Goal: Complete application form

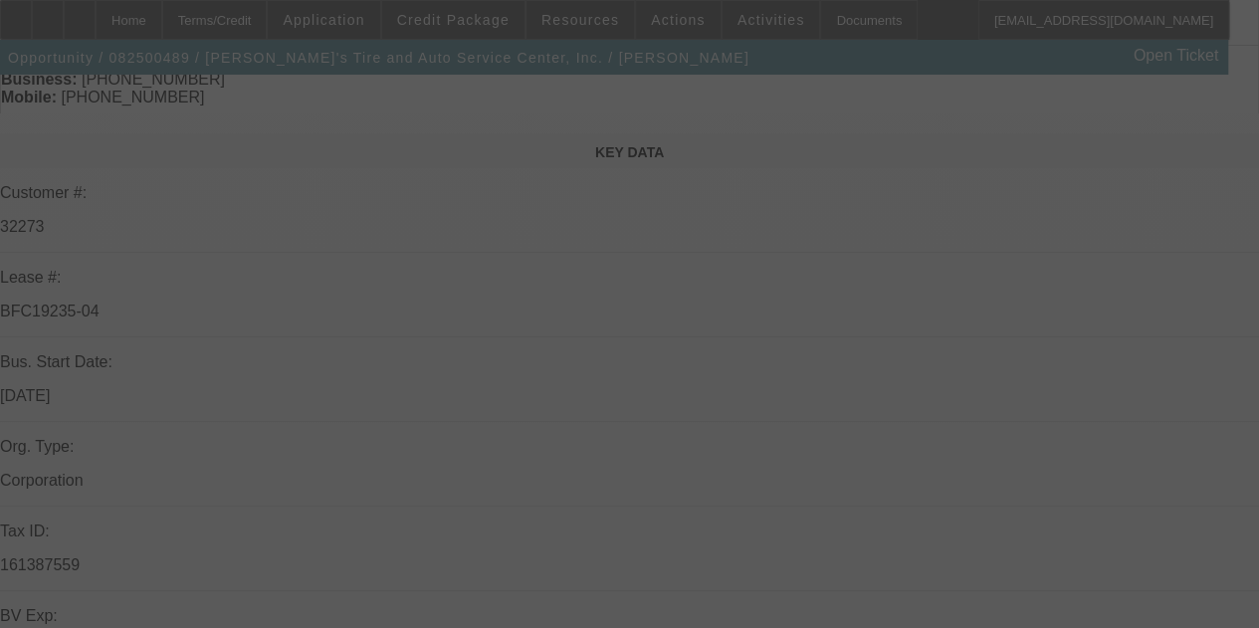
select select "0"
select select "3"
select select "0.1"
select select "4"
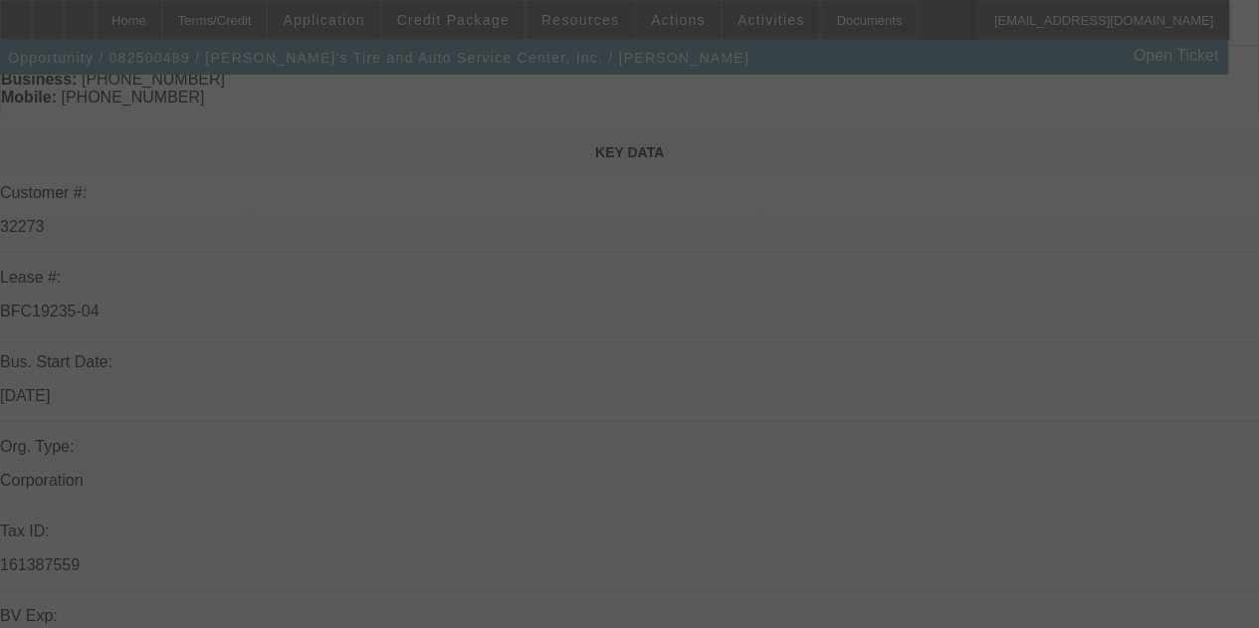
select select "0"
select select "3"
select select "0.1"
select select "4"
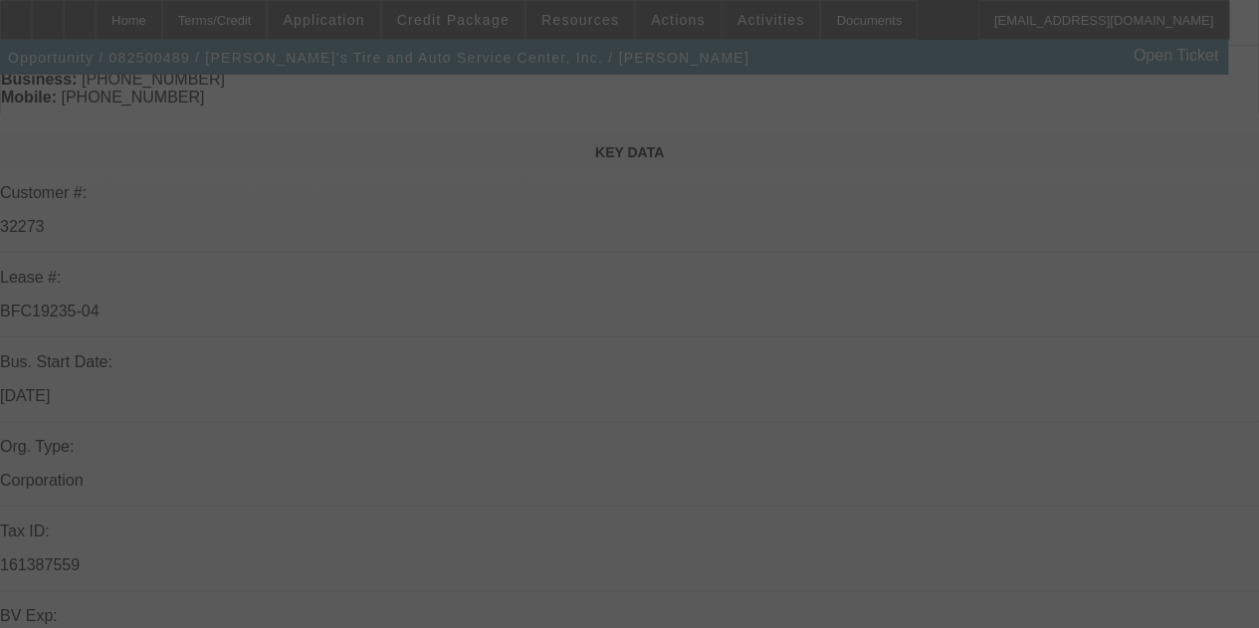
select select "0"
select select "3"
select select "0.1"
select select "4"
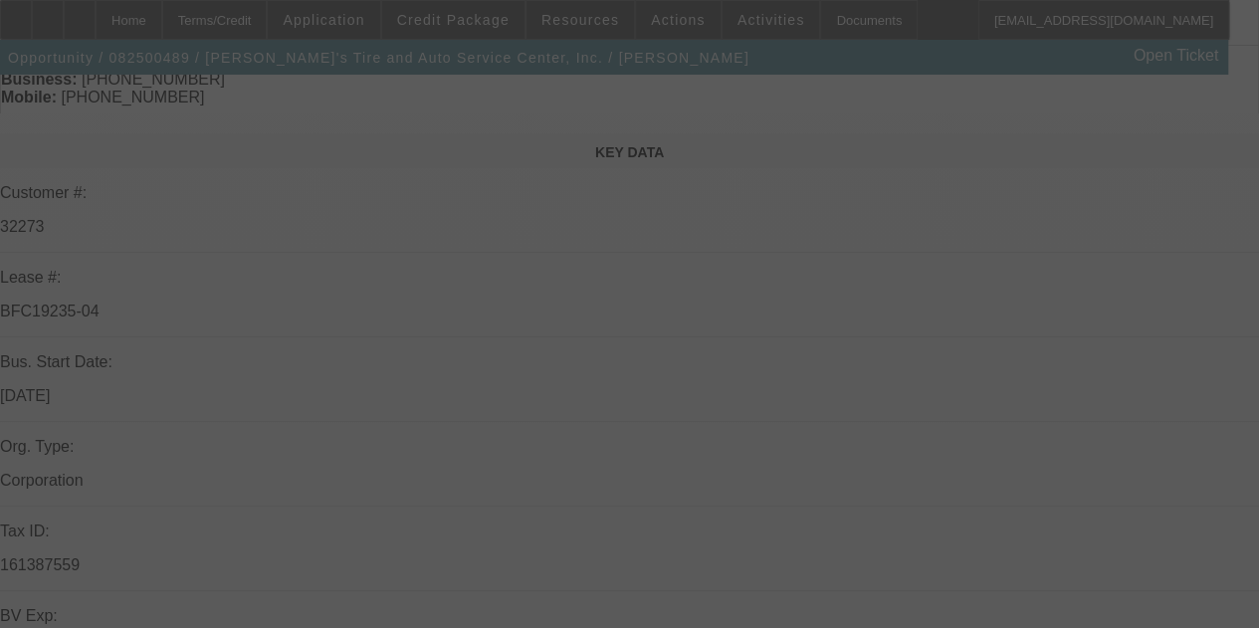
select select "0"
select select "3"
select select "0.1"
select select "4"
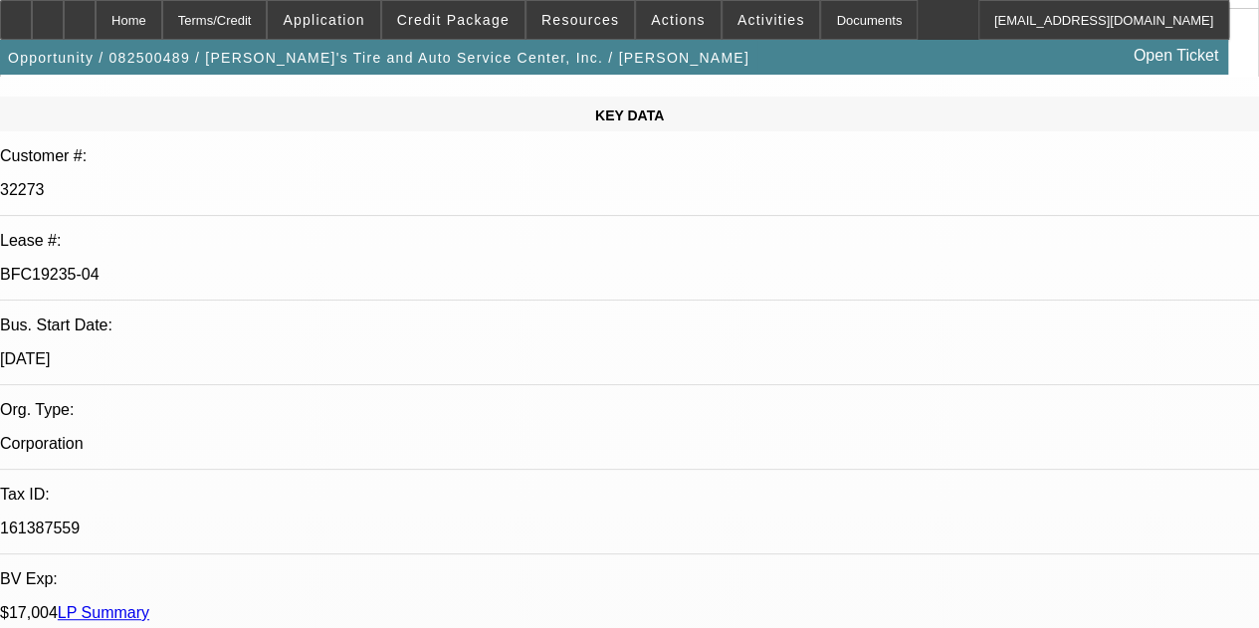
scroll to position [227, 0]
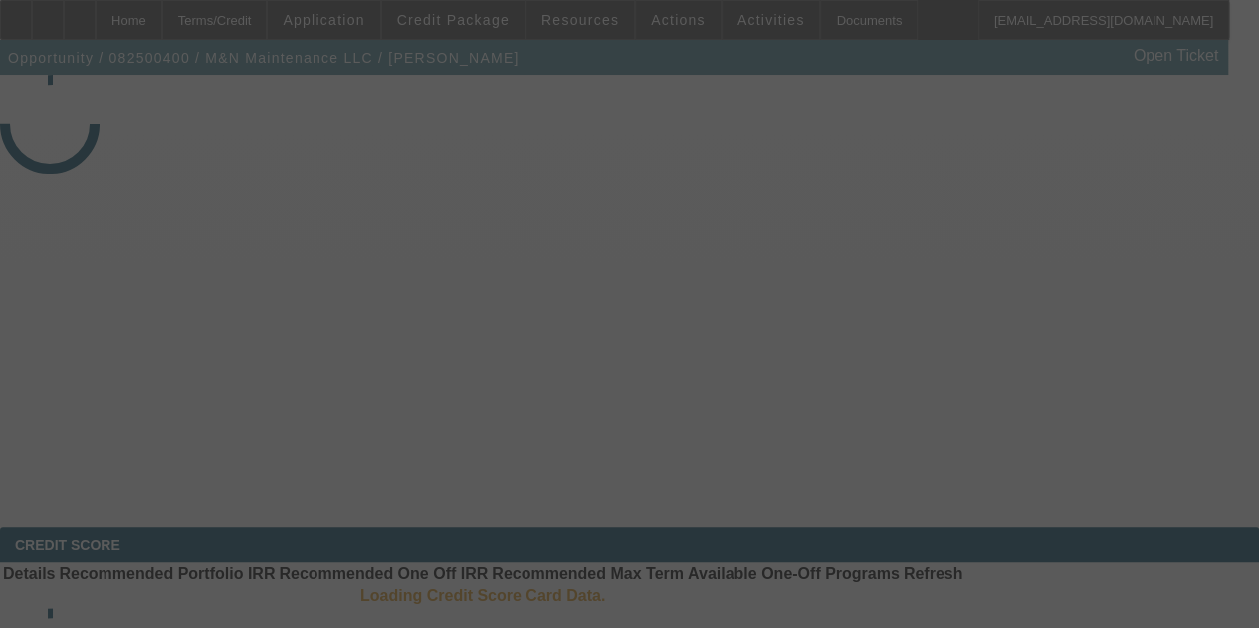
select select "3"
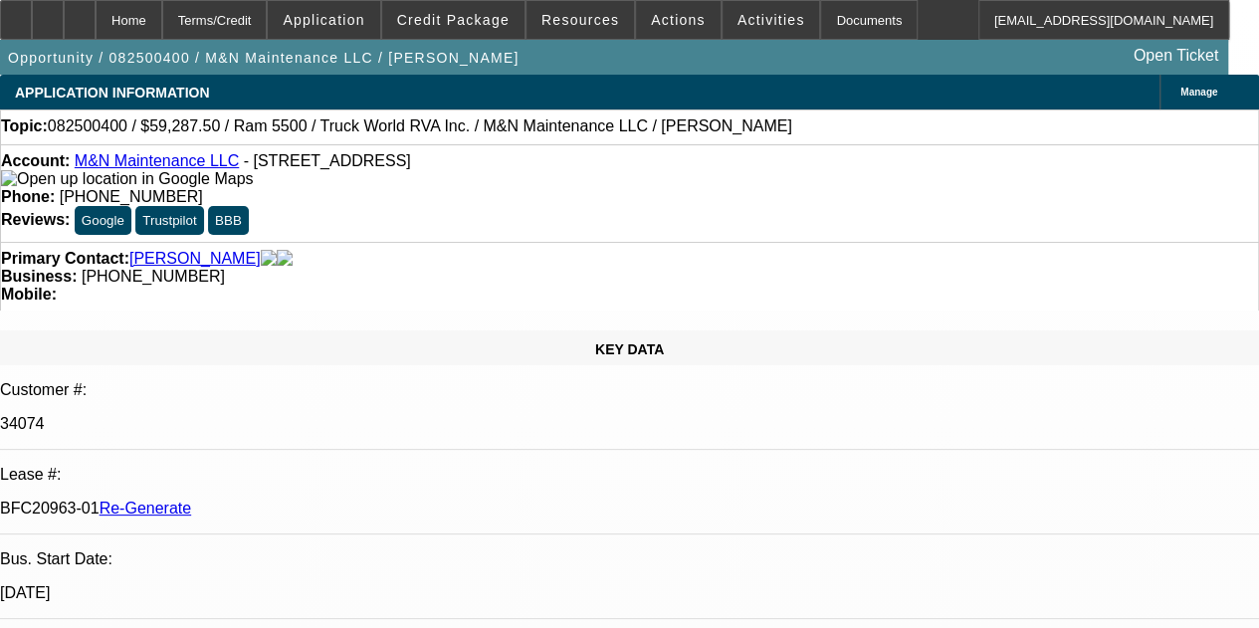
select select "0.1"
select select "0"
select select "6"
click at [820, 7] on div "Documents" at bounding box center [869, 20] width 98 height 40
